Goal: Book appointment/travel/reservation

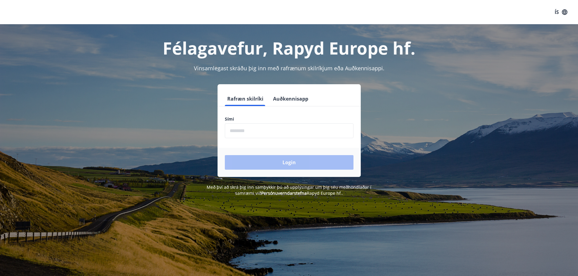
click at [262, 130] on input "phone" at bounding box center [289, 130] width 129 height 15
click at [288, 102] on button "Auðkennisapp" at bounding box center [291, 99] width 40 height 15
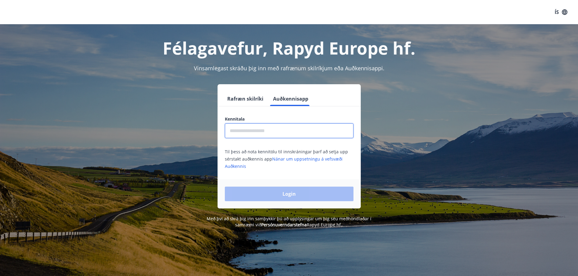
click at [266, 133] on input "text" at bounding box center [289, 130] width 129 height 15
click at [258, 130] on input "********" at bounding box center [289, 130] width 129 height 15
type input "*"
click at [252, 96] on button "Rafræn skilríki" at bounding box center [245, 99] width 41 height 15
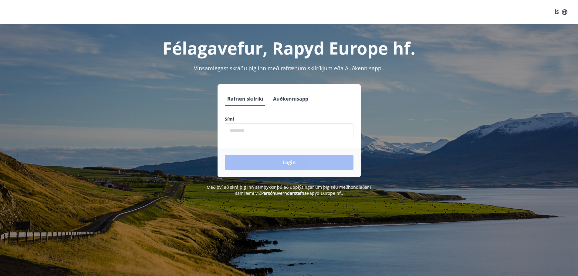
click at [269, 133] on input "phone" at bounding box center [289, 130] width 129 height 15
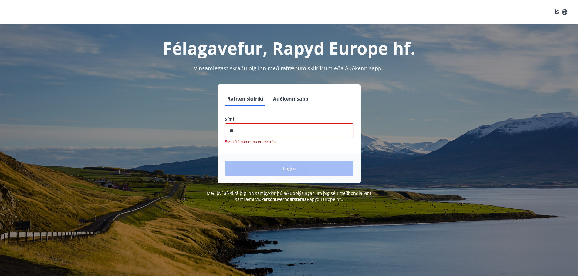
type input "*"
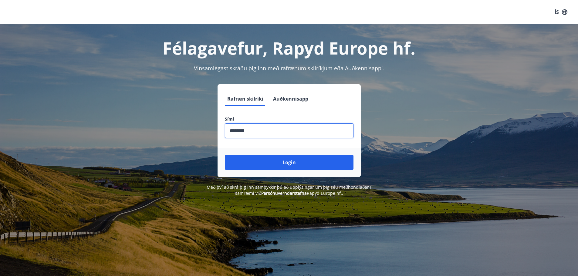
type input "********"
click at [225, 155] on button "Login" at bounding box center [289, 162] width 129 height 15
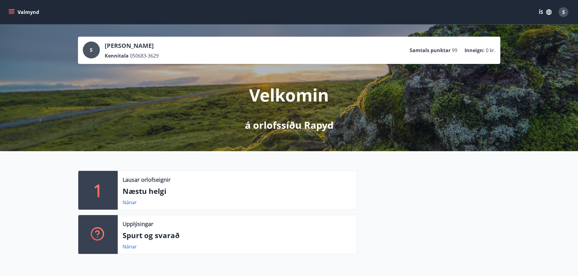
click at [143, 195] on p "Næstu helgi" at bounding box center [237, 191] width 229 height 10
click at [124, 201] on link "Nánar" at bounding box center [130, 202] width 14 height 7
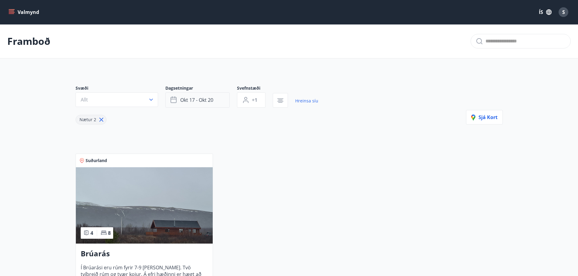
click at [209, 97] on span "okt 17 - okt 20" at bounding box center [196, 100] width 33 height 7
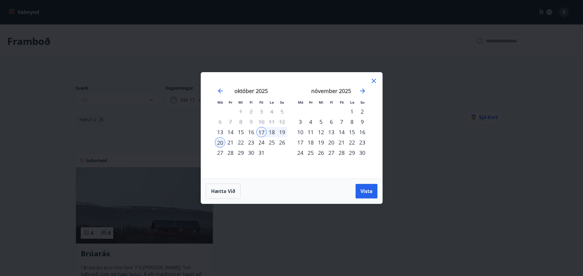
click at [261, 144] on div "24" at bounding box center [261, 142] width 10 height 10
click at [230, 153] on div "28" at bounding box center [230, 153] width 10 height 10
click at [371, 82] on icon at bounding box center [373, 80] width 7 height 7
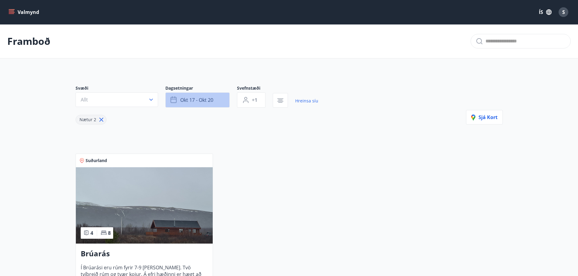
click at [198, 95] on button "okt 17 - okt 20" at bounding box center [197, 100] width 64 height 15
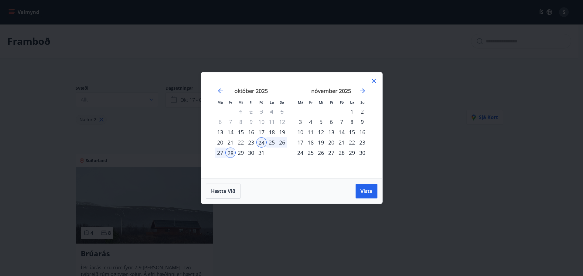
click at [374, 80] on icon at bounding box center [373, 80] width 7 height 7
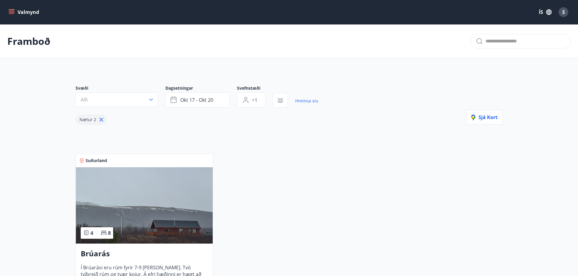
click at [100, 120] on icon at bounding box center [101, 120] width 7 height 7
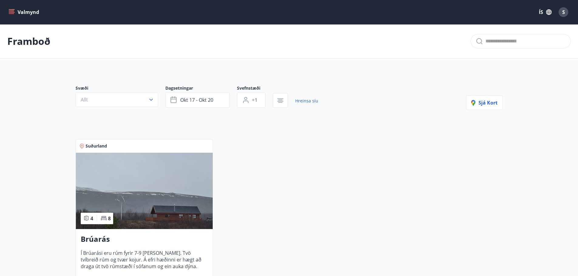
click at [12, 13] on icon "menu" at bounding box center [11, 12] width 6 height 6
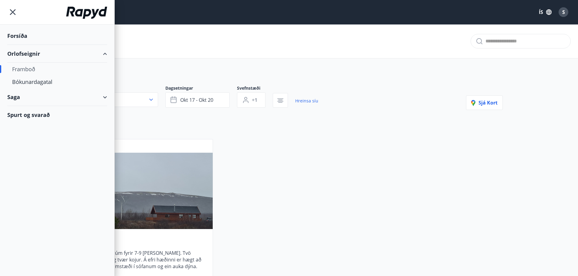
click at [23, 67] on div "Framboð" at bounding box center [57, 69] width 90 height 13
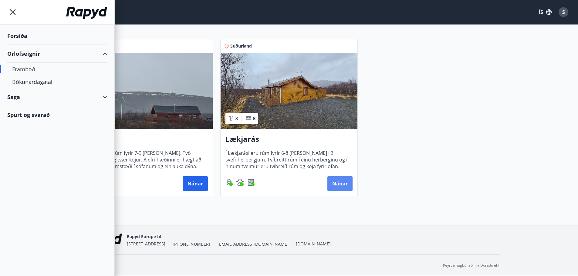
click at [346, 186] on button "Nánar" at bounding box center [339, 184] width 25 height 15
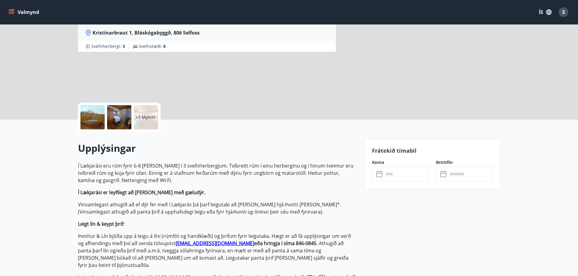
scroll to position [121, 0]
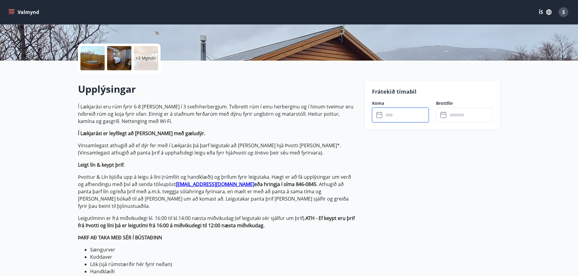
click at [400, 113] on input "text" at bounding box center [406, 115] width 45 height 15
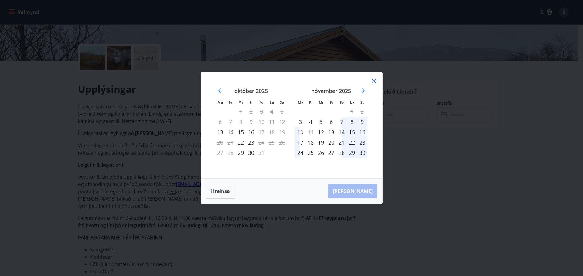
click at [373, 82] on icon at bounding box center [373, 80] width 7 height 7
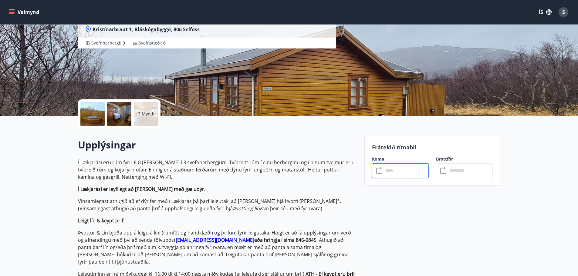
scroll to position [0, 0]
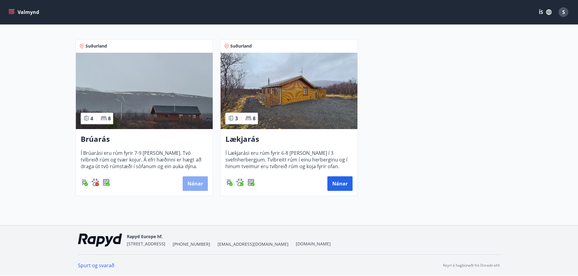
click at [196, 184] on button "Nánar" at bounding box center [195, 184] width 25 height 15
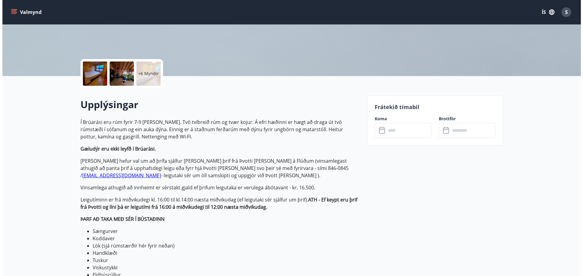
scroll to position [121, 0]
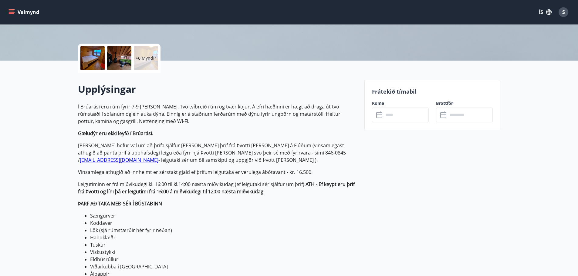
click at [401, 116] on input "text" at bounding box center [406, 115] width 45 height 15
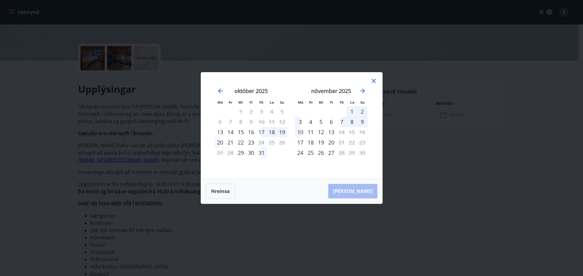
click at [376, 80] on icon at bounding box center [373, 80] width 7 height 7
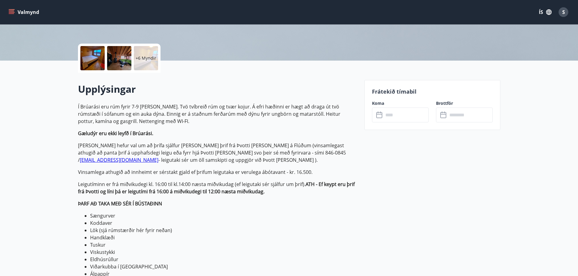
click at [128, 55] on div at bounding box center [119, 58] width 24 height 24
